Goal: Task Accomplishment & Management: Manage account settings

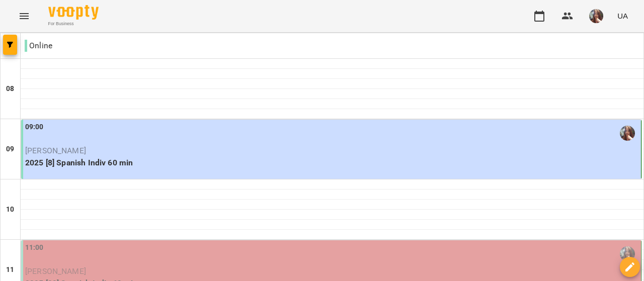
scroll to position [50, 0]
click at [133, 157] on p "2025 [8] Spanish Indiv 60 min" at bounding box center [332, 163] width 614 height 12
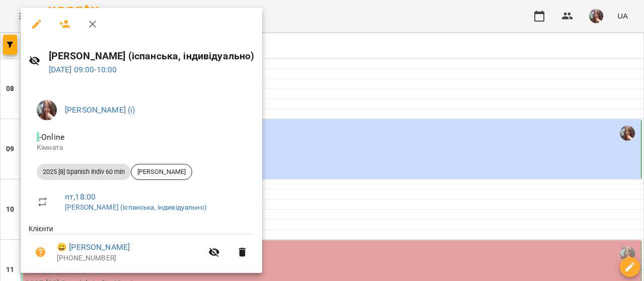
click at [320, 107] on div at bounding box center [322, 140] width 644 height 281
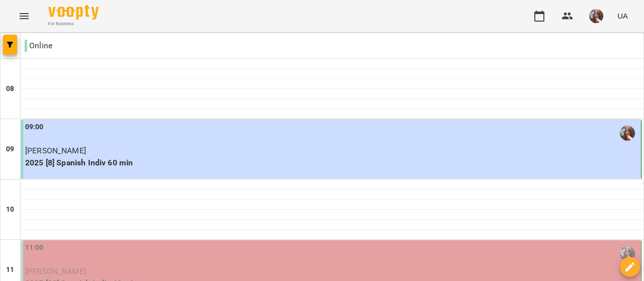
scroll to position [50, 0]
click at [167, 145] on p "[PERSON_NAME]" at bounding box center [332, 151] width 614 height 12
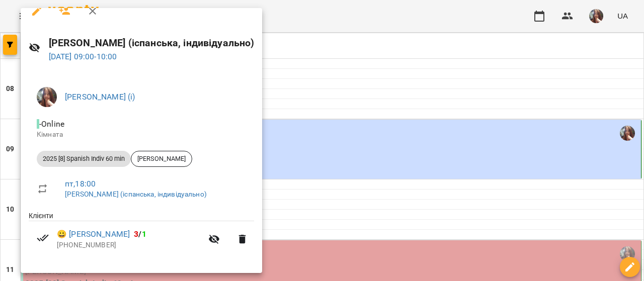
scroll to position [0, 0]
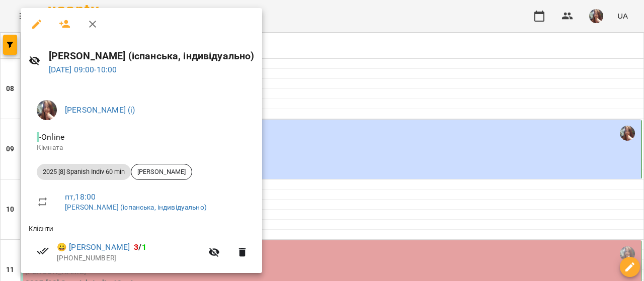
click at [356, 94] on div at bounding box center [322, 140] width 644 height 281
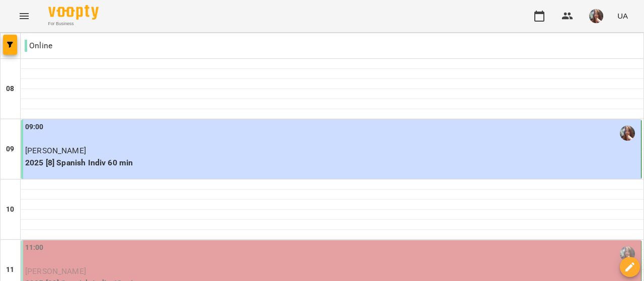
scroll to position [101, 0]
